Goal: Communication & Community: Share content

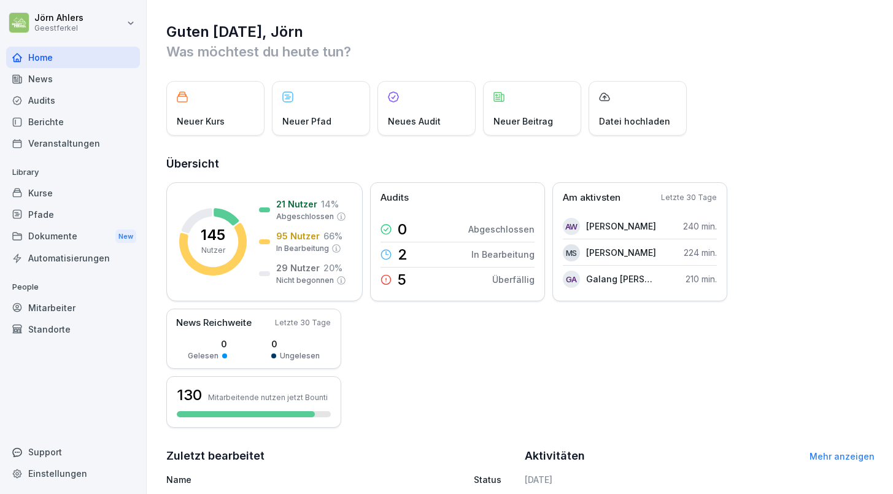
click at [39, 79] on div "News" at bounding box center [73, 78] width 134 height 21
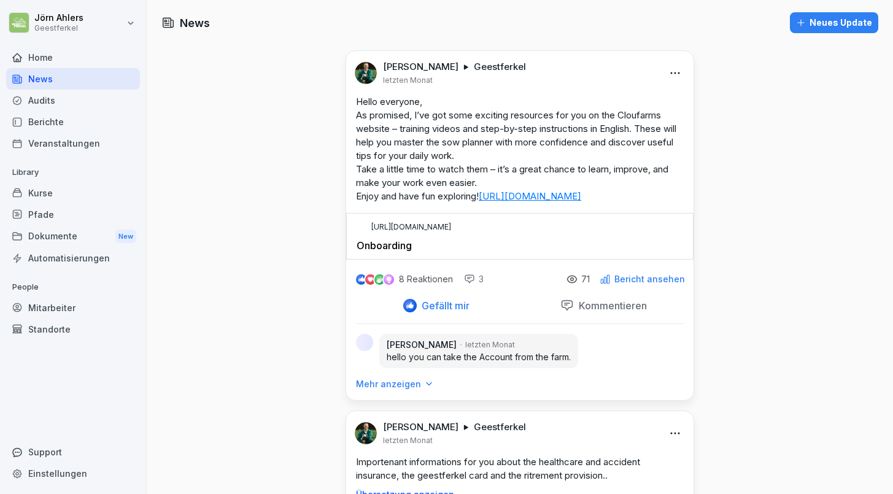
click at [819, 26] on div "Neues Update" at bounding box center [834, 22] width 76 height 13
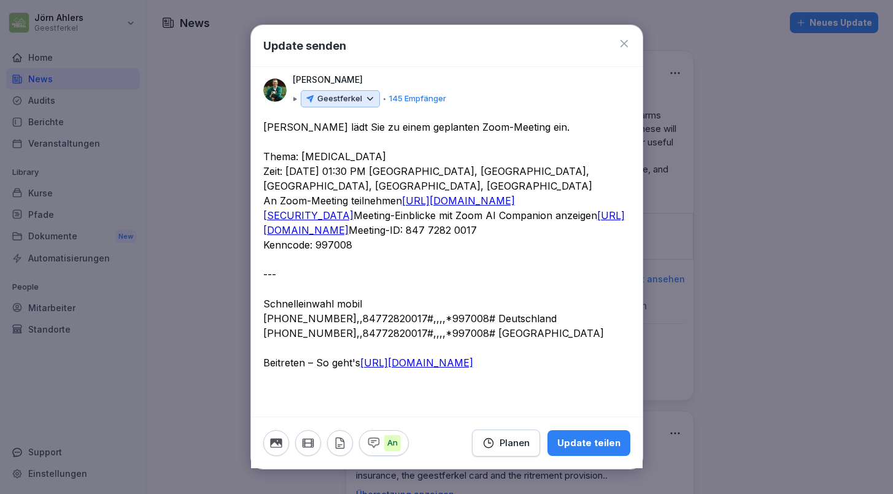
type textarea "**********"
click at [593, 437] on div "Update teilen" at bounding box center [588, 442] width 63 height 13
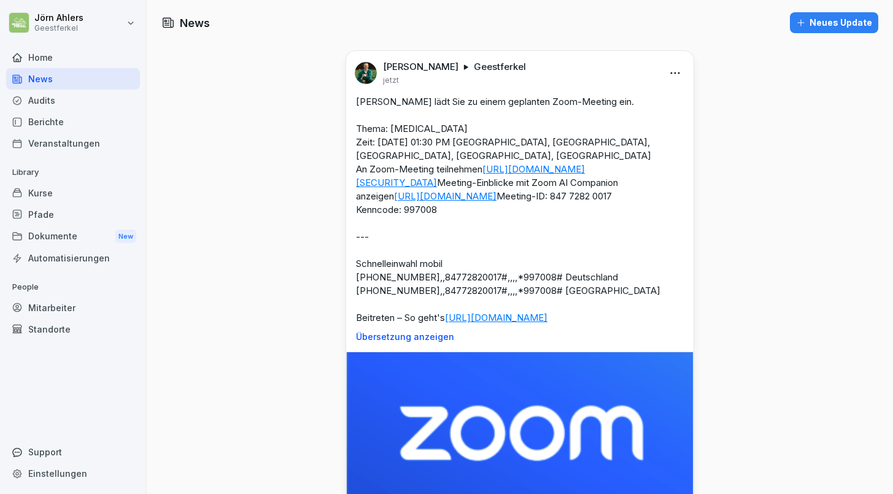
click at [381, 141] on p "[PERSON_NAME] lädt Sie zu einem geplanten Zoom-Meeting ein. Thema: [MEDICAL_DAT…" at bounding box center [520, 209] width 328 height 229
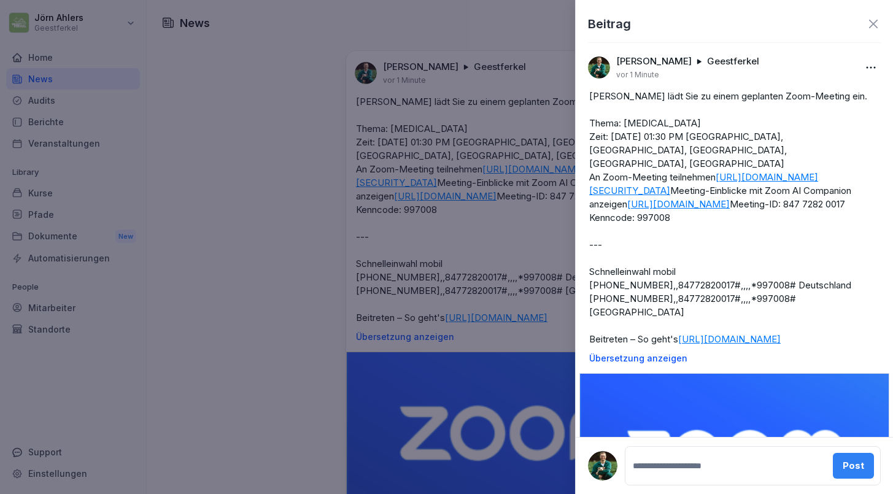
click at [876, 24] on icon at bounding box center [873, 24] width 15 height 15
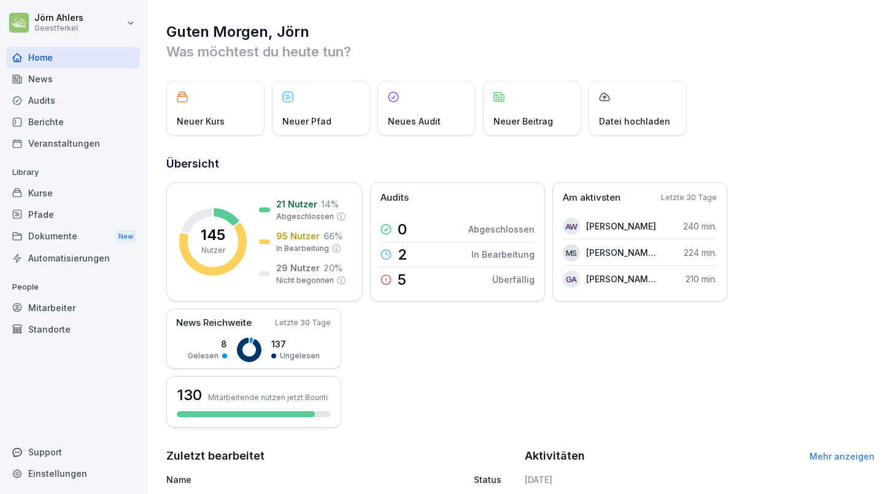
click at [42, 82] on div "News" at bounding box center [73, 78] width 134 height 21
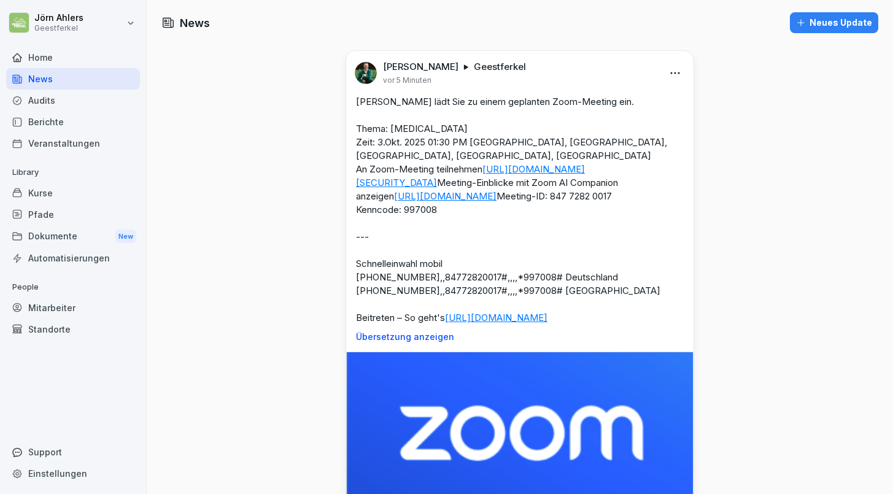
click at [446, 139] on p "[PERSON_NAME] lädt Sie zu einem geplanten Zoom-Meeting ein. Thema: [MEDICAL_DAT…" at bounding box center [520, 209] width 328 height 229
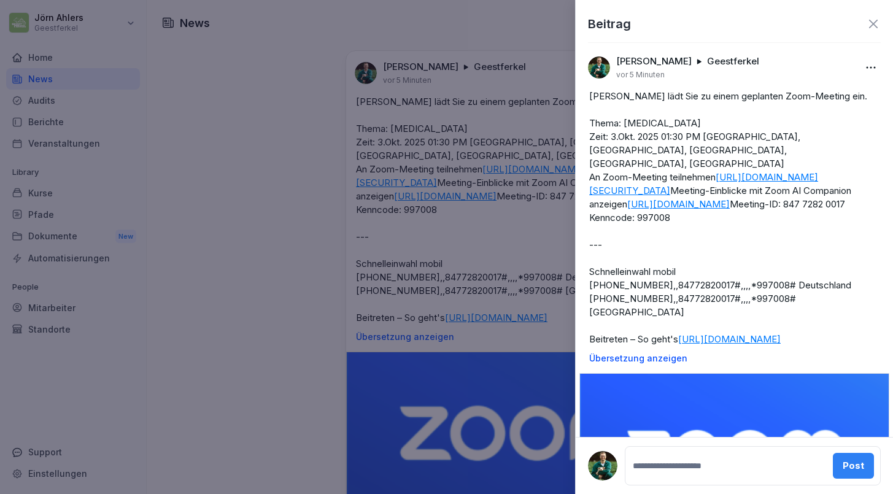
click at [874, 63] on body "[PERSON_NAME] Geestferkel Home News Audits Berichte Veranstaltungen Library Kur…" at bounding box center [446, 247] width 893 height 494
click at [836, 90] on div "Bearbeiten" at bounding box center [804, 93] width 152 height 25
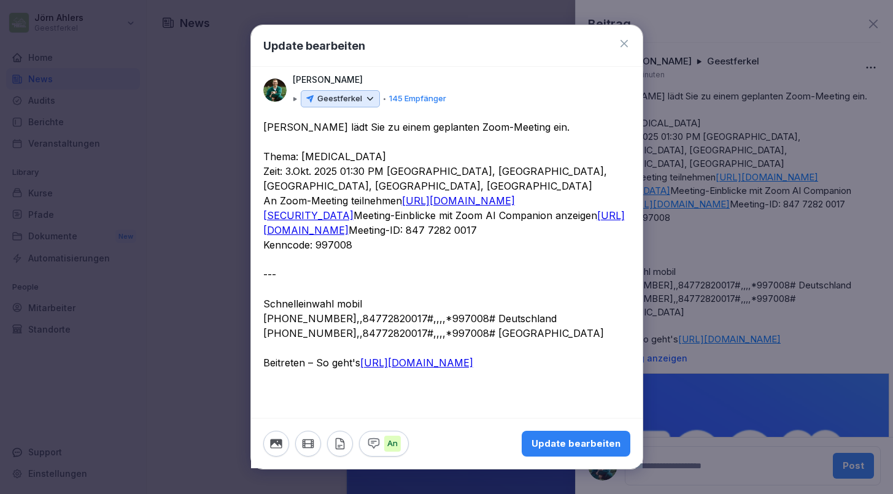
drag, startPoint x: 387, startPoint y: 171, endPoint x: 345, endPoint y: 171, distance: 41.7
click at [345, 171] on textarea "**********" at bounding box center [446, 304] width 367 height 368
type textarea "**********"
click at [565, 440] on div "Update bearbeiten" at bounding box center [575, 443] width 89 height 13
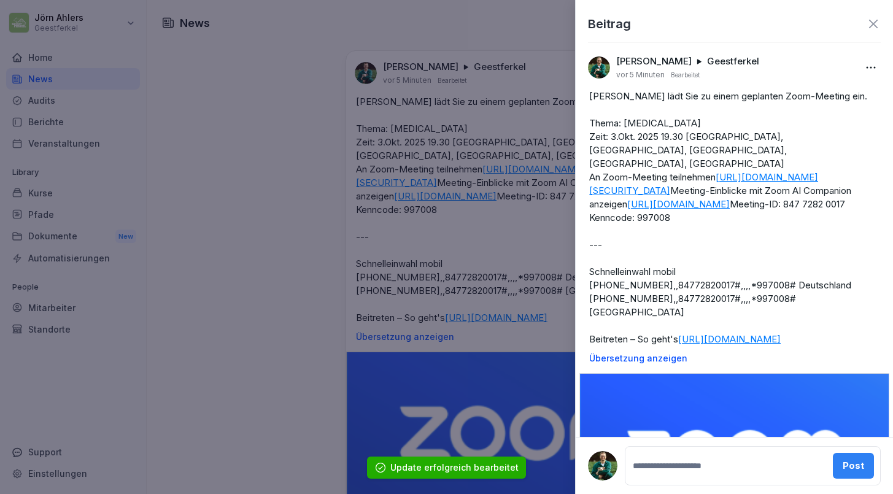
click at [845, 465] on div "Post" at bounding box center [852, 465] width 21 height 13
click at [871, 20] on icon at bounding box center [873, 24] width 15 height 15
